Goal: Information Seeking & Learning: Learn about a topic

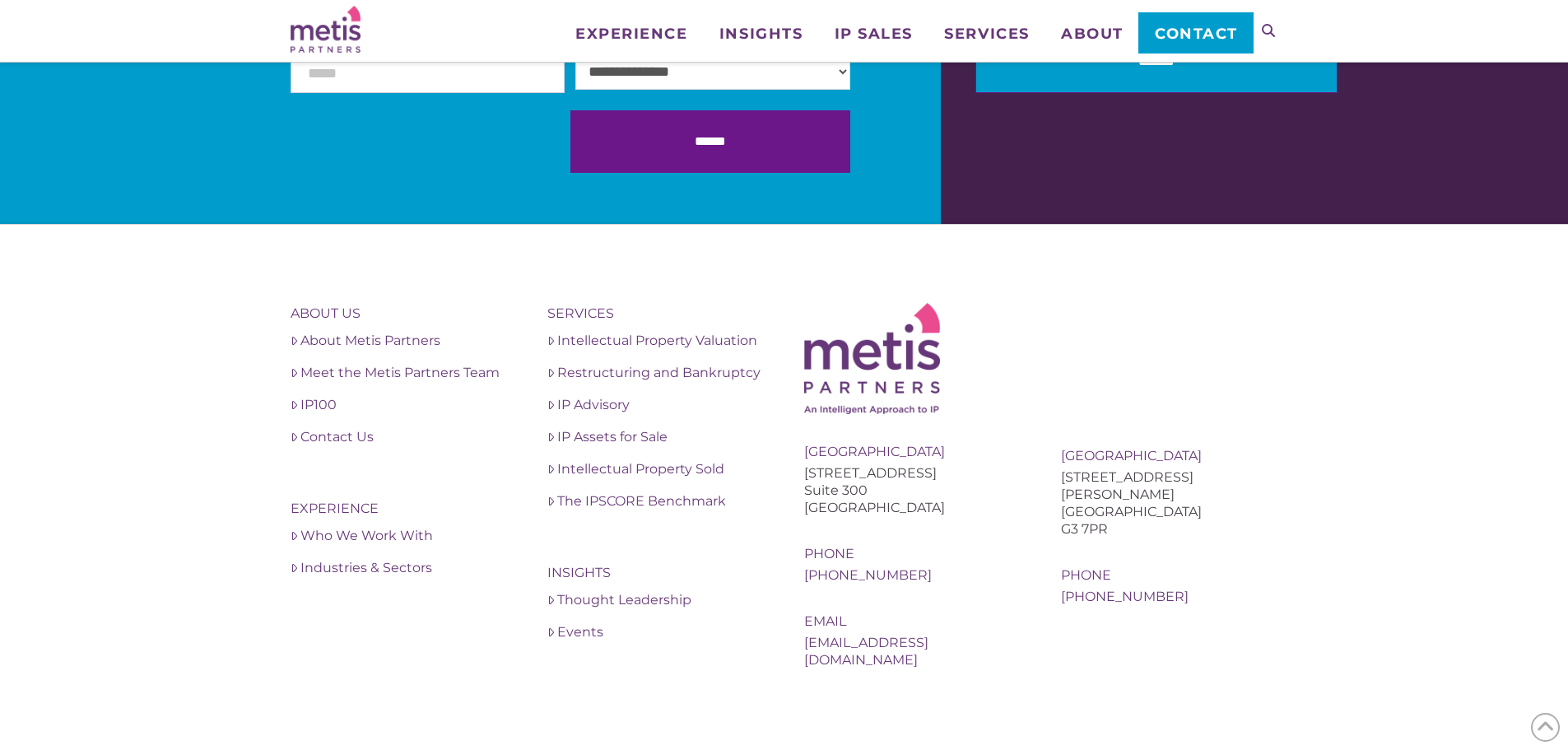
scroll to position [5707, 0]
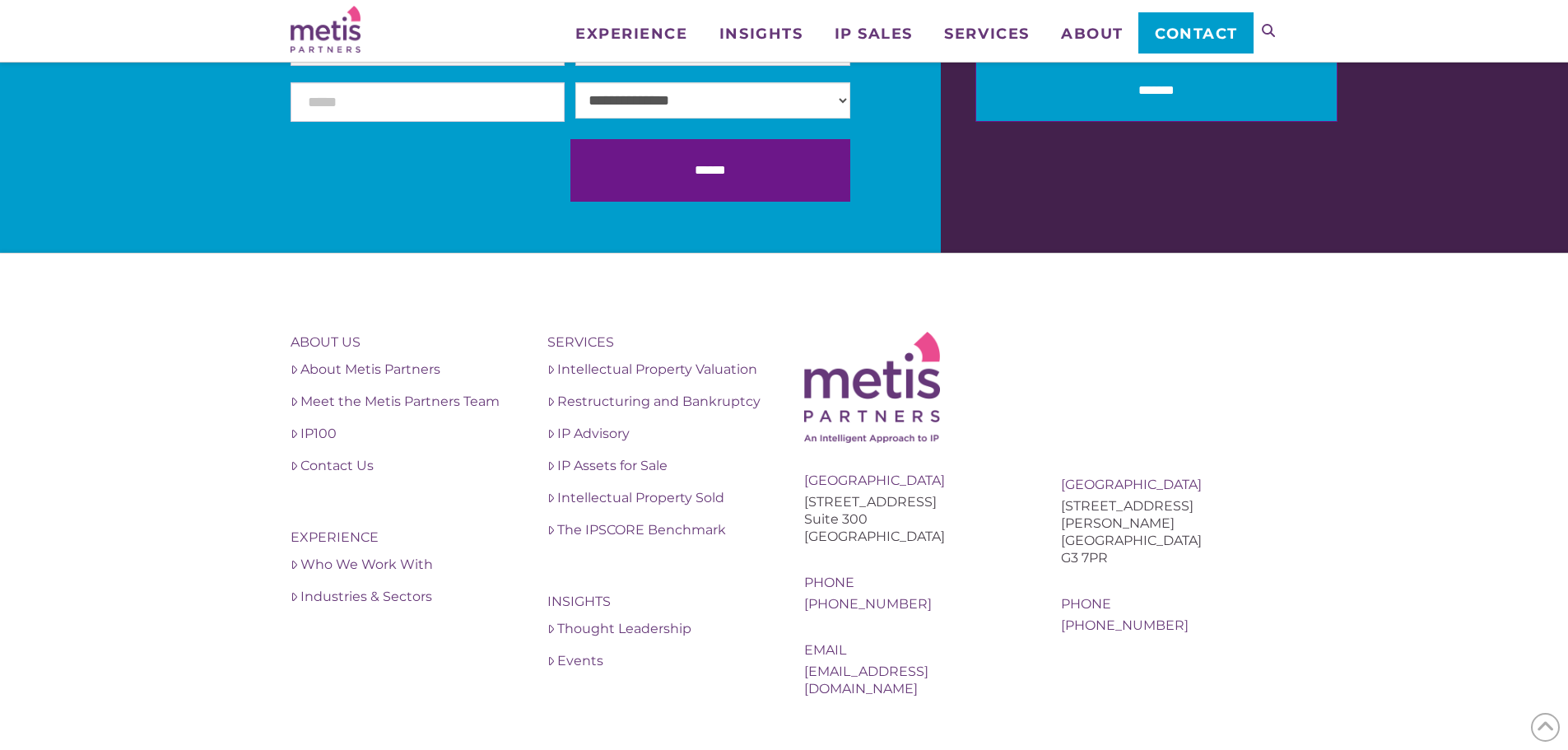
drag, startPoint x: 946, startPoint y: 503, endPoint x: 802, endPoint y: 497, distance: 144.1
click at [802, 497] on div "About Us About Metis Partners Meet the Metis Partners Team IP100 Contact Us Exp…" at bounding box center [785, 514] width 988 height 365
copy div "[STREET_ADDRESS]"
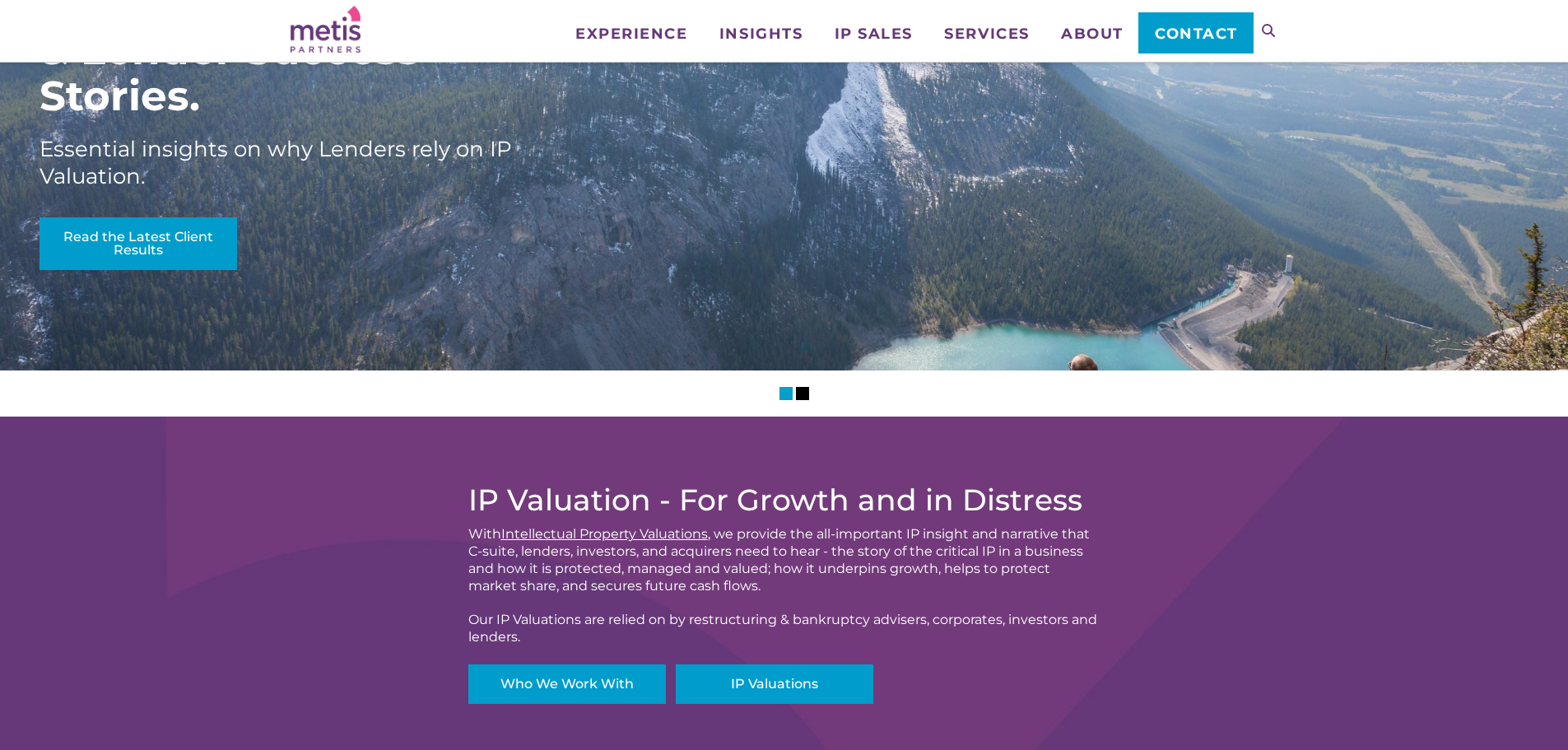
scroll to position [0, 0]
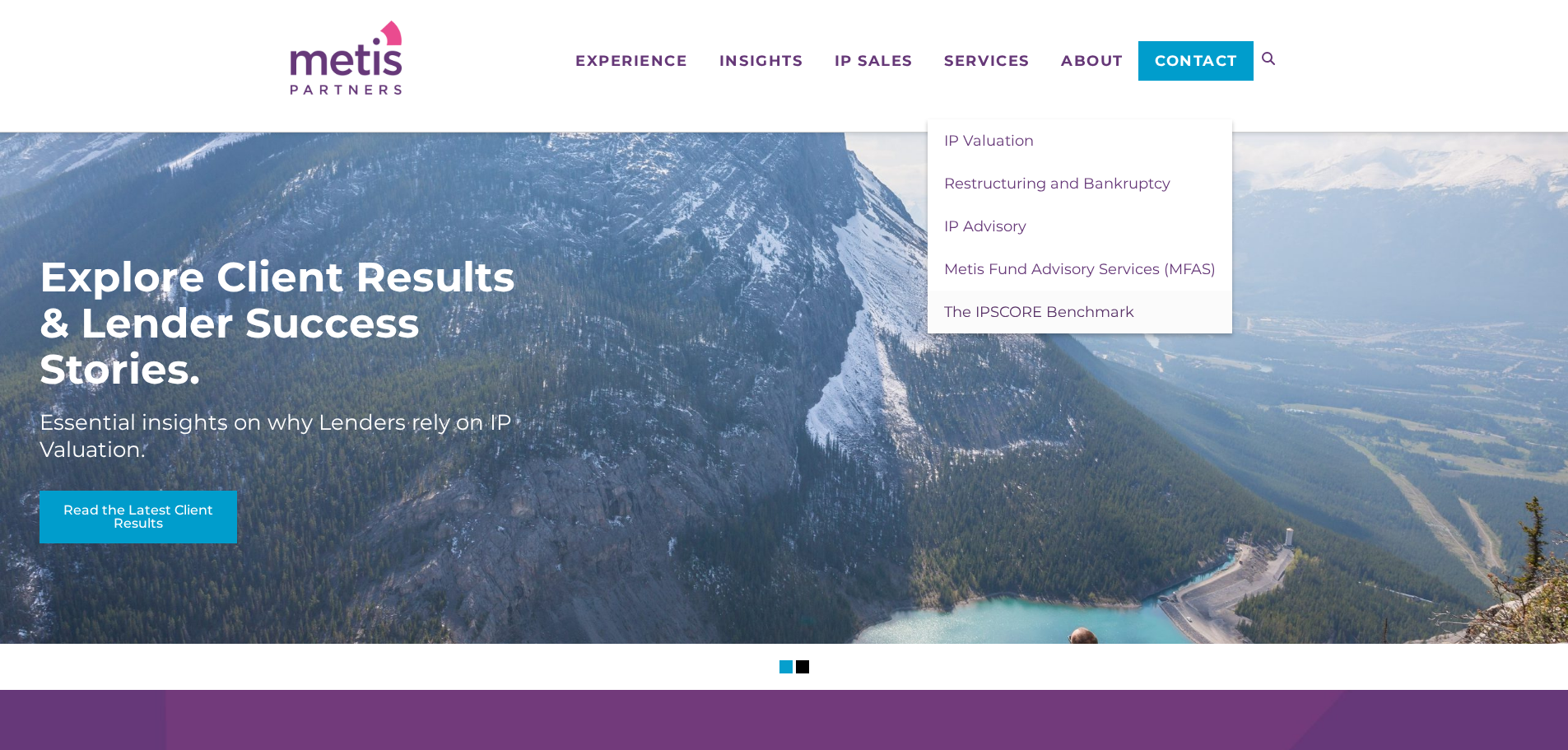
click at [1061, 309] on span "The IPSCORE Benchmark" at bounding box center [1040, 312] width 191 height 18
